Goal: Information Seeking & Learning: Learn about a topic

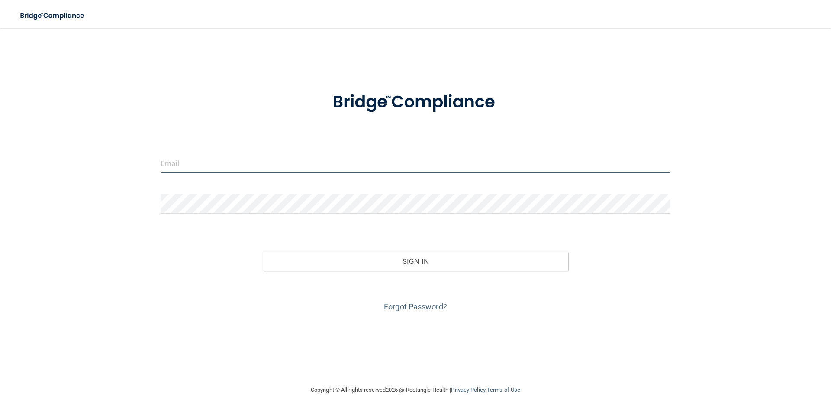
click at [308, 159] on input "email" at bounding box center [416, 162] width 510 height 19
type input "[EMAIL_ADDRESS][DOMAIN_NAME]"
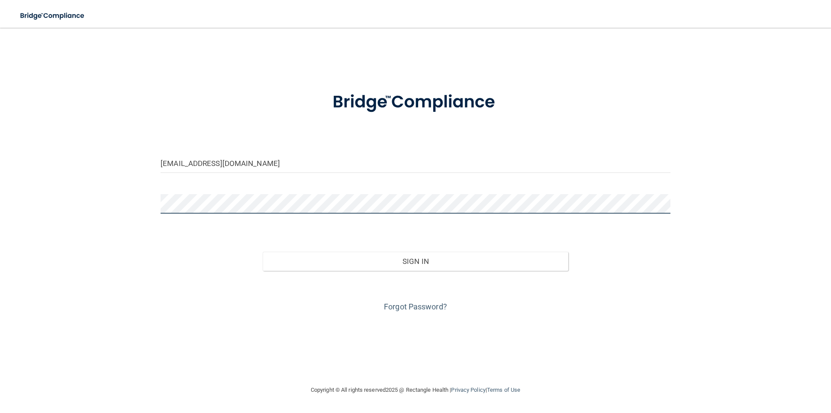
click at [263, 252] on button "Sign In" at bounding box center [416, 261] width 306 height 19
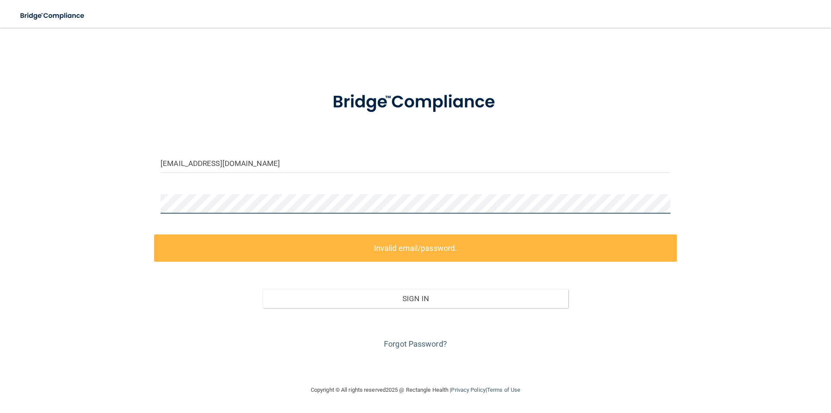
click at [133, 212] on div "[EMAIL_ADDRESS][DOMAIN_NAME] Invalid email/password. You don't have permission …" at bounding box center [415, 206] width 797 height 340
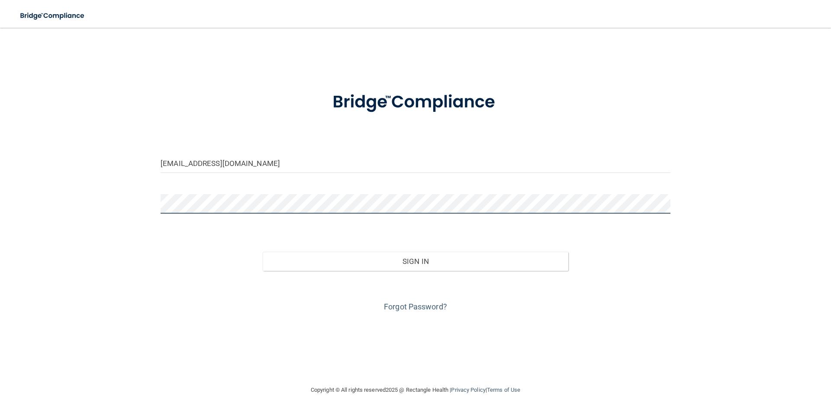
click at [263, 252] on button "Sign In" at bounding box center [416, 261] width 306 height 19
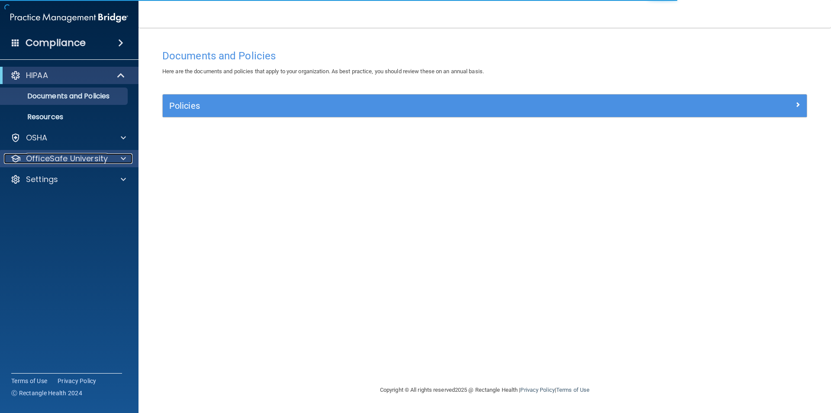
click at [52, 157] on p "OfficeSafe University" at bounding box center [67, 158] width 82 height 10
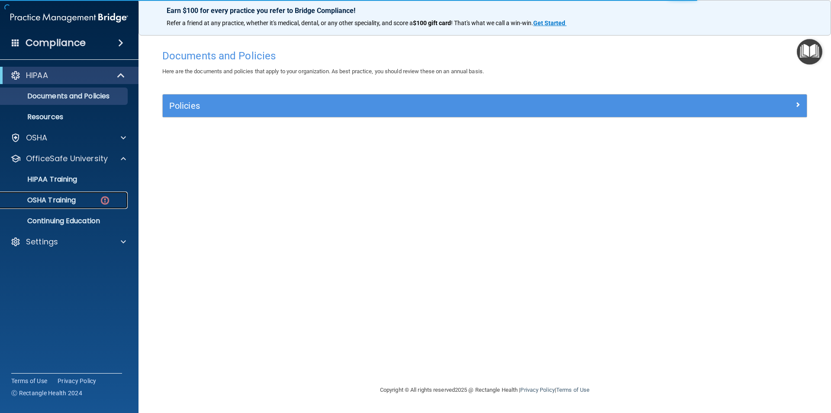
click at [71, 201] on p "OSHA Training" at bounding box center [41, 200] width 70 height 9
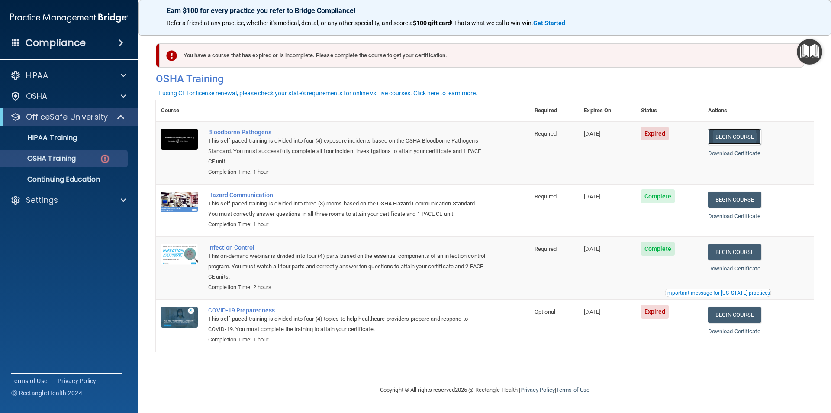
click at [746, 138] on link "Begin Course" at bounding box center [735, 137] width 53 height 16
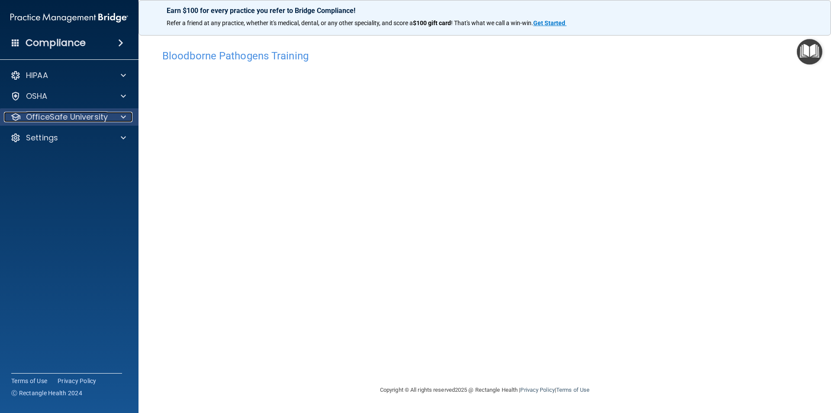
click at [67, 118] on p "OfficeSafe University" at bounding box center [67, 117] width 82 height 10
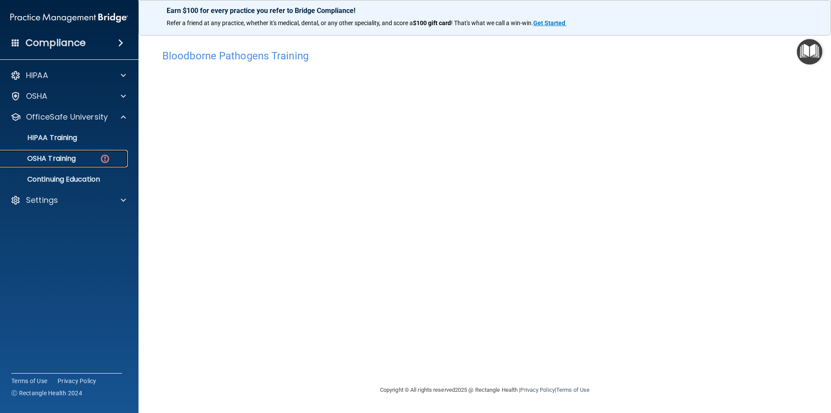
click at [68, 157] on p "OSHA Training" at bounding box center [41, 158] width 70 height 9
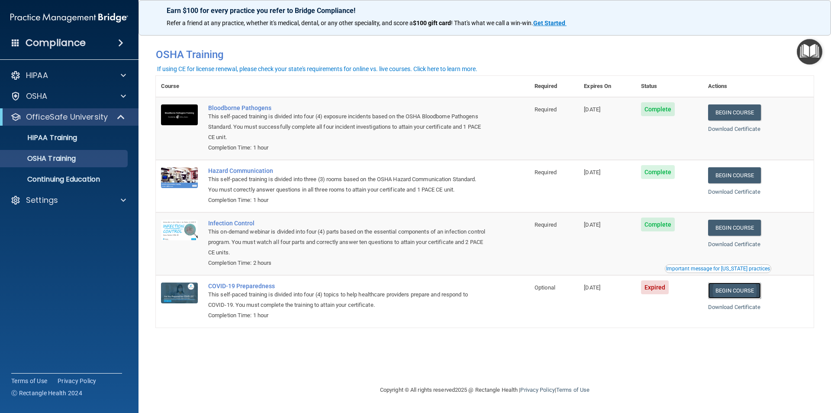
click at [747, 292] on link "Begin Course" at bounding box center [735, 290] width 53 height 16
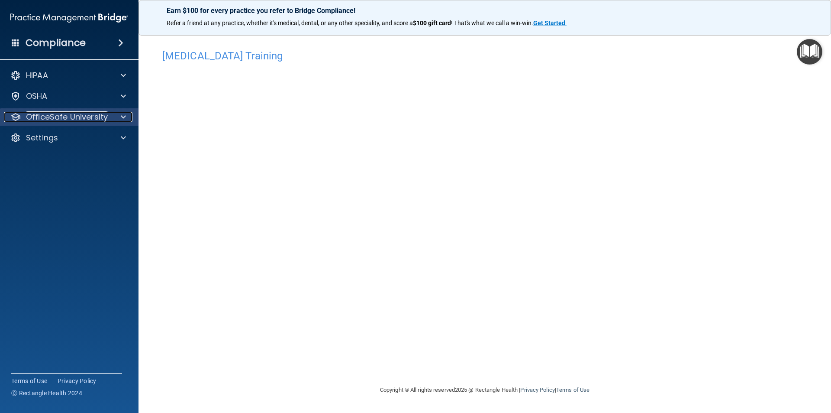
click at [53, 115] on p "OfficeSafe University" at bounding box center [67, 117] width 82 height 10
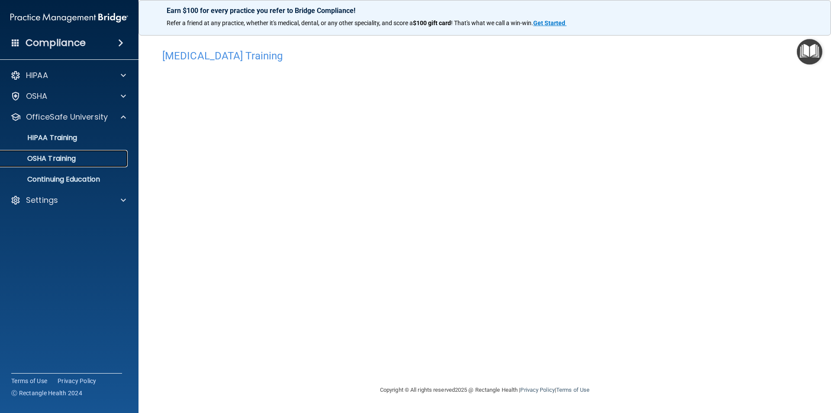
click at [66, 159] on p "OSHA Training" at bounding box center [41, 158] width 70 height 9
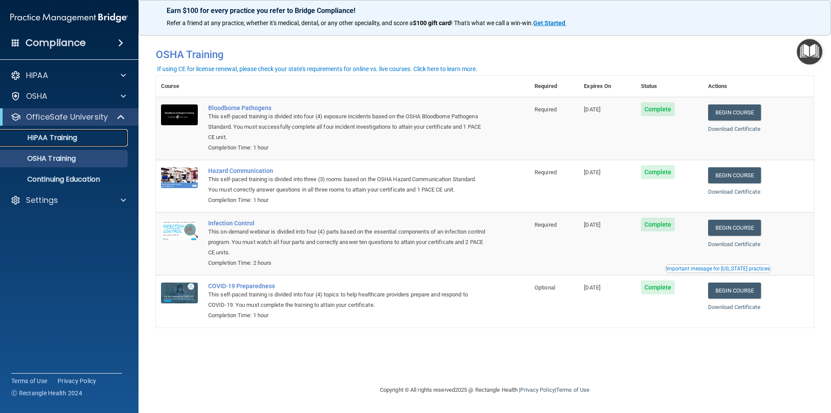
drag, startPoint x: 64, startPoint y: 133, endPoint x: 71, endPoint y: 132, distance: 7.1
click at [63, 133] on p "HIPAA Training" at bounding box center [41, 137] width 71 height 9
